Goal: Task Accomplishment & Management: Use online tool/utility

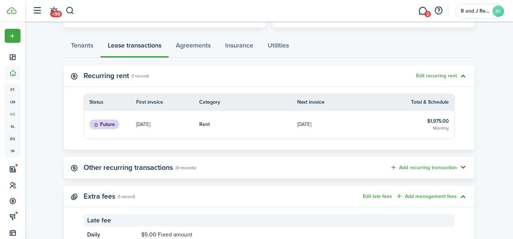
scroll to position [191, 0]
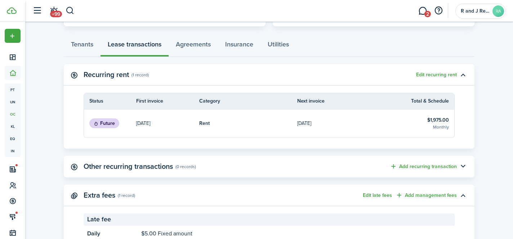
click at [438, 122] on table-info-title "$1,975.00" at bounding box center [438, 120] width 22 height 8
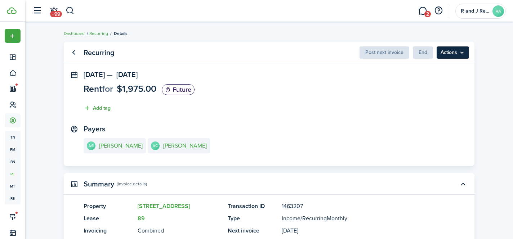
click at [457, 56] on menu-btn "Actions" at bounding box center [453, 52] width 32 height 12
click at [317, 88] on panel-main-section "[DATE] — [DATE] Rent for $1,975.00 Future Add tag" at bounding box center [269, 93] width 371 height 45
click at [69, 55] on link "Go back" at bounding box center [73, 52] width 12 height 12
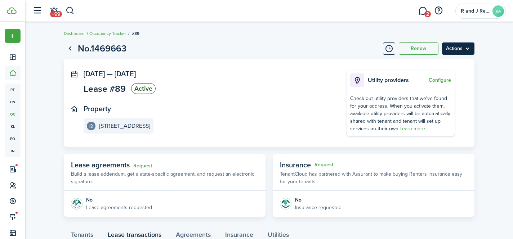
click at [464, 52] on menu-btn "Actions" at bounding box center [458, 49] width 32 height 12
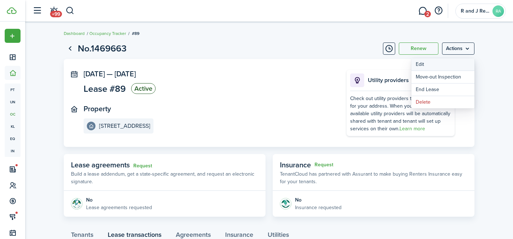
click at [460, 64] on button "Edit" at bounding box center [442, 64] width 63 height 12
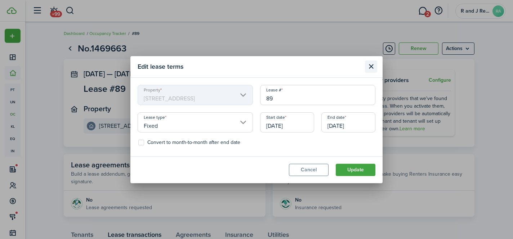
click at [371, 67] on button "Close modal" at bounding box center [371, 67] width 12 height 12
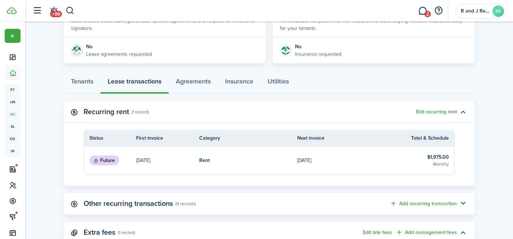
scroll to position [151, 0]
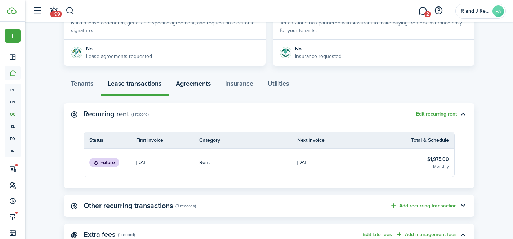
click at [202, 87] on link "Agreements" at bounding box center [193, 86] width 49 height 22
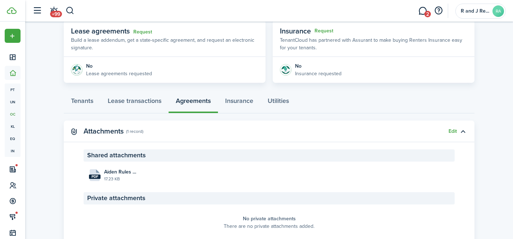
scroll to position [162, 0]
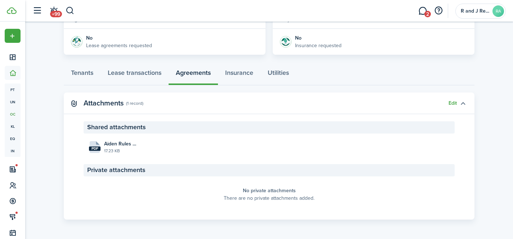
click at [465, 101] on button "button" at bounding box center [463, 103] width 12 height 12
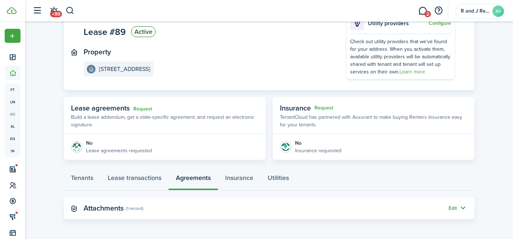
scroll to position [57, 0]
click at [453, 208] on button "Edit" at bounding box center [453, 209] width 8 height 6
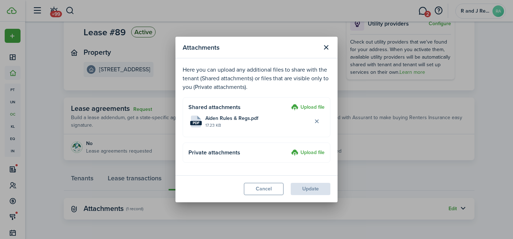
click at [316, 111] on label "Upload file" at bounding box center [308, 107] width 34 height 9
click at [289, 103] on input "Upload file" at bounding box center [289, 103] width 0 height 0
click at [269, 189] on button "Cancel" at bounding box center [264, 189] width 40 height 12
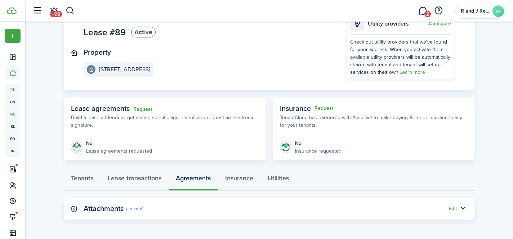
click at [456, 209] on button "Edit" at bounding box center [453, 209] width 8 height 6
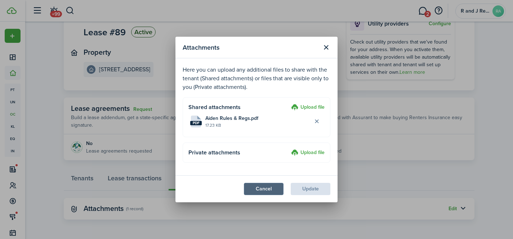
click at [268, 190] on button "Cancel" at bounding box center [264, 189] width 40 height 12
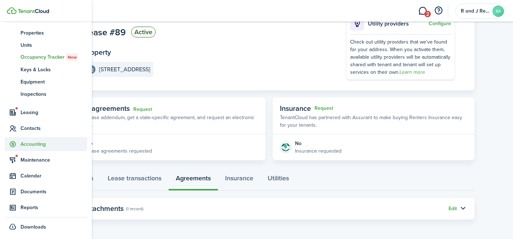
scroll to position [58, 0]
click at [37, 191] on span "Documents" at bounding box center [54, 191] width 67 height 8
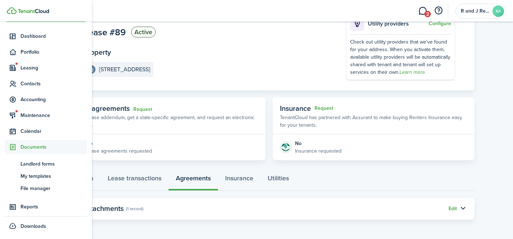
scroll to position [21, 0]
click at [42, 177] on span "My templates" at bounding box center [54, 177] width 67 height 8
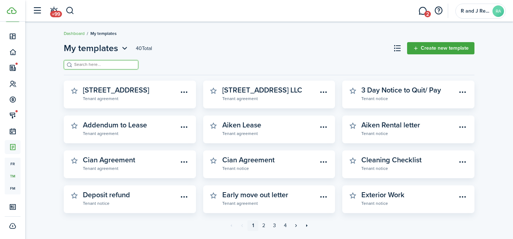
click at [120, 67] on input "search" at bounding box center [103, 64] width 63 height 7
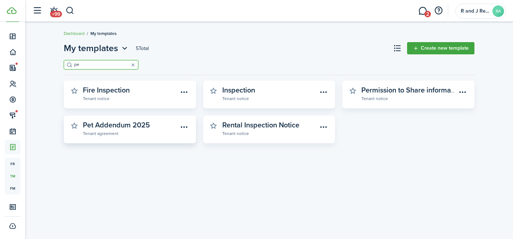
type input "pe"
click at [156, 129] on link "Pet Addendum 2025 Tenant agreement" at bounding box center [130, 129] width 95 height 16
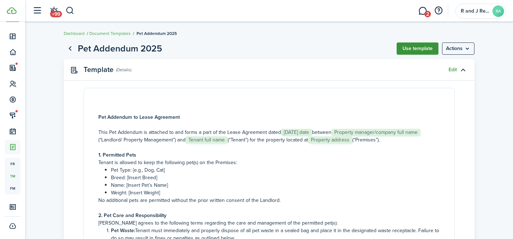
click at [427, 50] on button "Use template" at bounding box center [418, 49] width 42 height 12
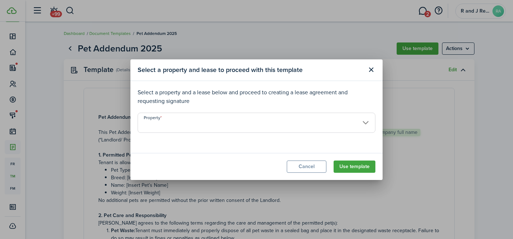
click at [291, 114] on input "Property" at bounding box center [257, 123] width 238 height 20
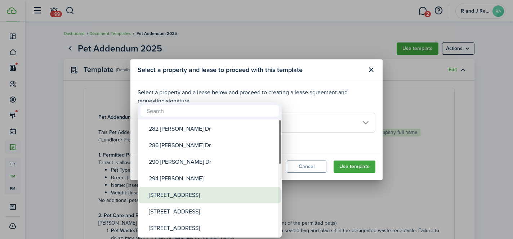
click at [234, 192] on div "[STREET_ADDRESS]" at bounding box center [213, 195] width 128 height 17
type input "[STREET_ADDRESS]"
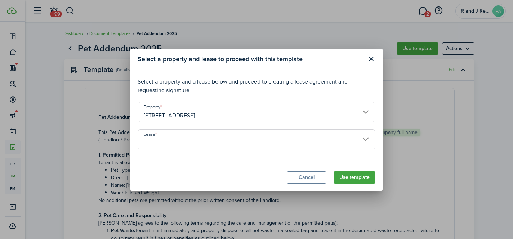
click at [302, 146] on input "Lease" at bounding box center [257, 139] width 238 height 20
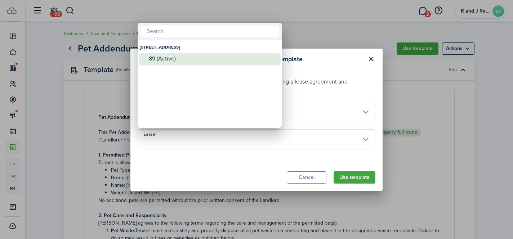
click at [215, 62] on div "89 (Active)" at bounding box center [213, 58] width 128 height 11
type input "[STREET_ADDRESS] (Active)"
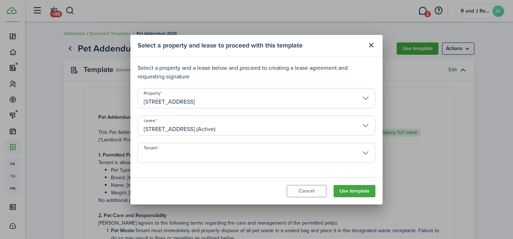
click at [271, 150] on input "Tenant" at bounding box center [257, 153] width 238 height 20
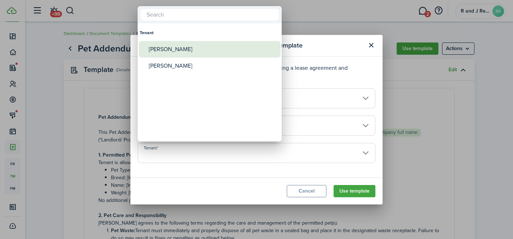
click at [196, 51] on div "[PERSON_NAME]" at bounding box center [213, 49] width 128 height 17
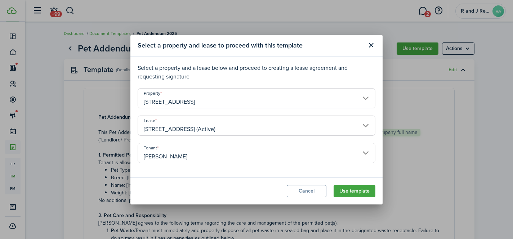
click at [210, 154] on input "[PERSON_NAME]" at bounding box center [257, 153] width 238 height 20
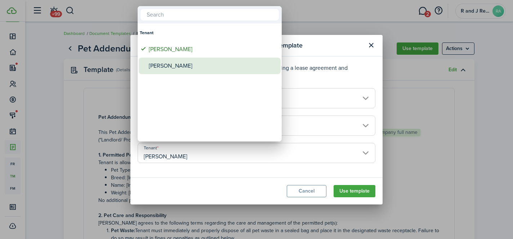
click at [199, 61] on div "[PERSON_NAME]" at bounding box center [213, 66] width 128 height 17
type input "[PERSON_NAME]"
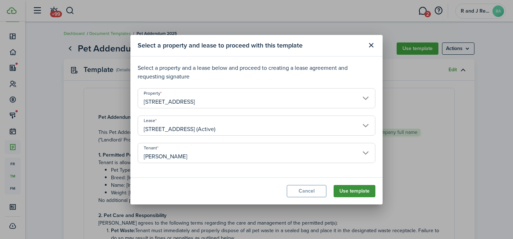
click at [356, 192] on button "Use template" at bounding box center [355, 191] width 42 height 12
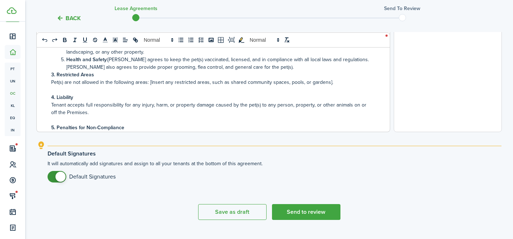
scroll to position [321, 0]
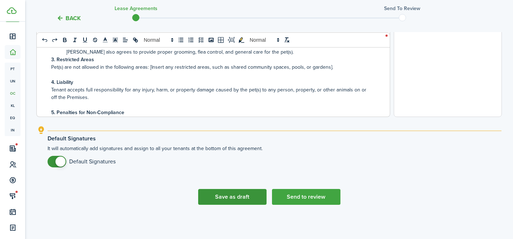
click at [225, 202] on button "Save as draft" at bounding box center [232, 197] width 68 height 16
